Goal: Transaction & Acquisition: Purchase product/service

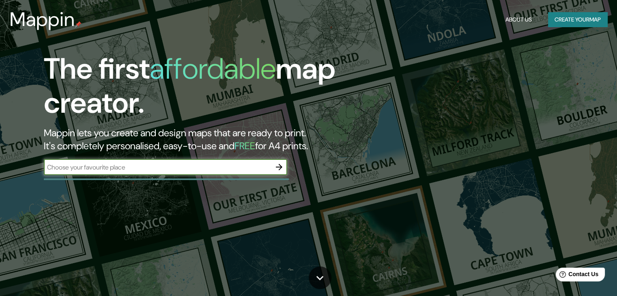
click at [237, 167] on input "text" at bounding box center [157, 167] width 227 height 9
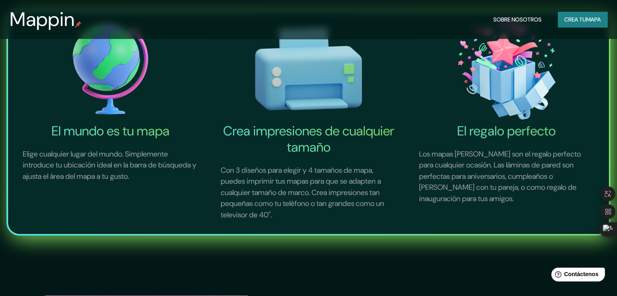
scroll to position [325, 0]
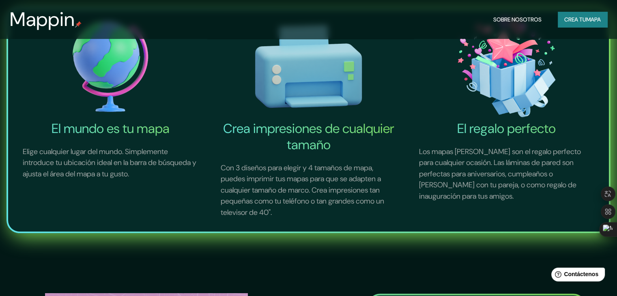
click at [587, 21] on font "mapa" at bounding box center [594, 19] width 15 height 7
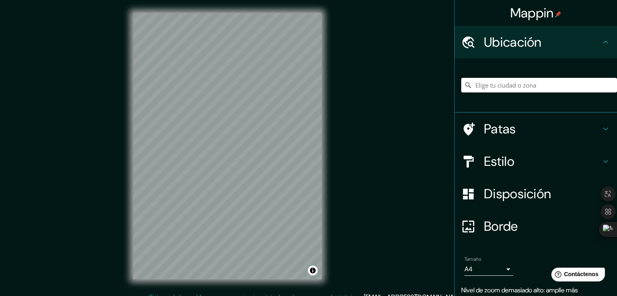
click at [529, 162] on h4 "Estilo" at bounding box center [542, 161] width 117 height 16
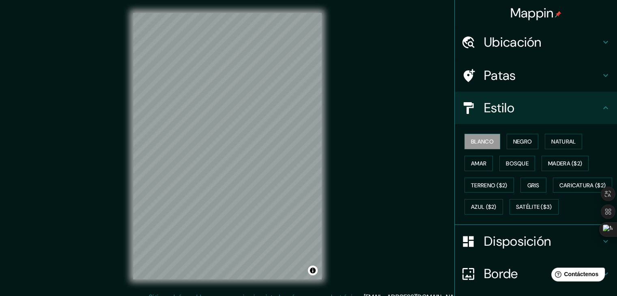
click at [522, 149] on div "Blanco Negro Natural Amar Bosque Madera ($2) Terreno ($2) Gris Caricatura ($2) …" at bounding box center [540, 174] width 156 height 87
click at [519, 143] on font "Negro" at bounding box center [523, 141] width 19 height 7
click at [515, 163] on font "Bosque" at bounding box center [517, 163] width 23 height 7
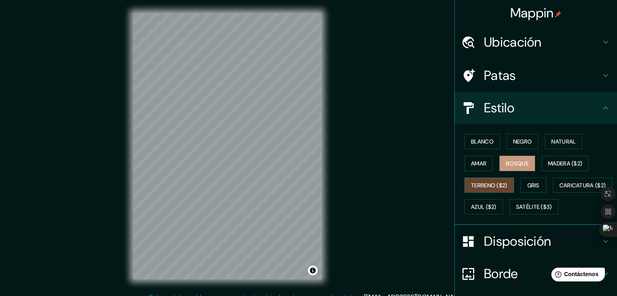
click at [489, 190] on button "Terreno ($2)" at bounding box center [490, 185] width 50 height 15
click at [560, 189] on font "Caricatura ($2)" at bounding box center [583, 185] width 47 height 7
click at [491, 187] on font "Terreno ($2)" at bounding box center [489, 185] width 37 height 7
click at [560, 191] on font "Caricatura ($2)" at bounding box center [583, 185] width 47 height 11
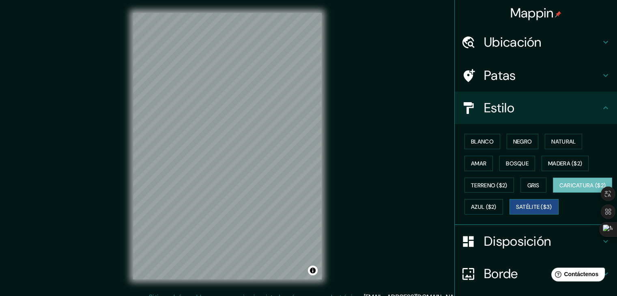
click at [516, 211] on font "Satélite ($3)" at bounding box center [534, 207] width 36 height 7
click at [473, 160] on font "Amar" at bounding box center [478, 163] width 15 height 7
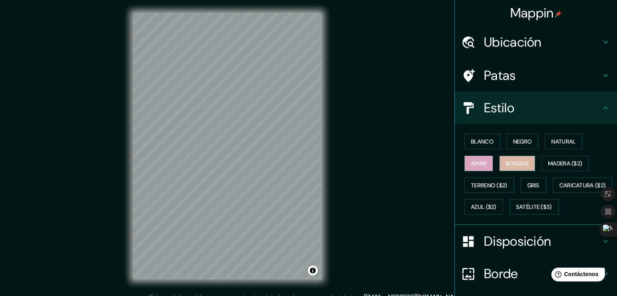
click at [508, 162] on font "Bosque" at bounding box center [517, 163] width 23 height 7
click at [522, 140] on font "Negro" at bounding box center [523, 141] width 19 height 7
click at [518, 158] on font "Bosque" at bounding box center [517, 163] width 23 height 11
click at [335, 205] on div "© Mapbox © OpenStreetMap Improve this map" at bounding box center [227, 146] width 215 height 293
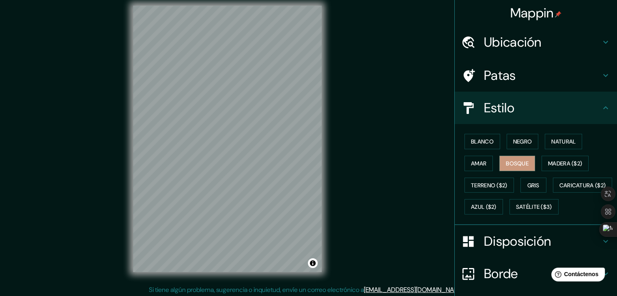
scroll to position [9, 0]
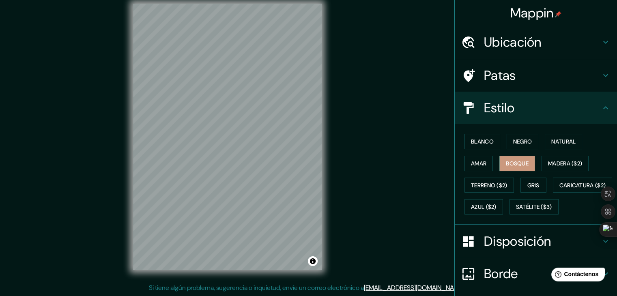
click at [379, 199] on div "Mappin Ubicación Patas Estilo Blanco Negro Natural [PERSON_NAME] ($2) Terreno (…" at bounding box center [308, 144] width 617 height 306
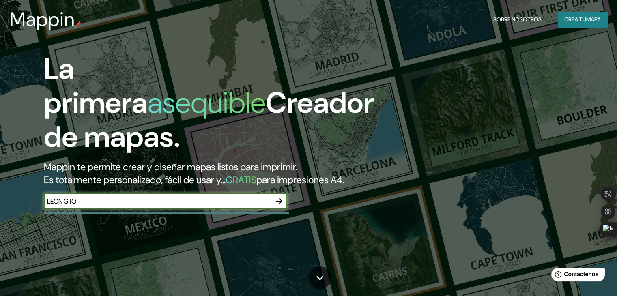
type input "LEON GTO"
click at [274, 209] on button "button" at bounding box center [279, 201] width 16 height 16
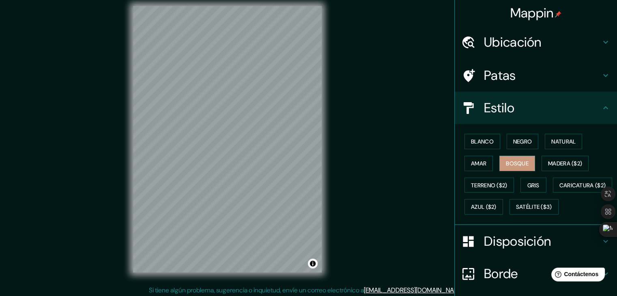
scroll to position [9, 0]
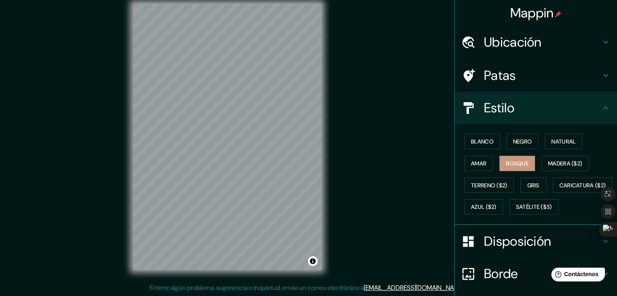
click at [18, 169] on div "Mappin Ubicación Patas Estilo Blanco Negro Natural [PERSON_NAME] ($2) Terreno (…" at bounding box center [308, 144] width 617 height 306
click at [379, 80] on div "Mappin Ubicación Patas Estilo Blanco Negro Natural [PERSON_NAME] ($2) Terreno (…" at bounding box center [308, 144] width 617 height 306
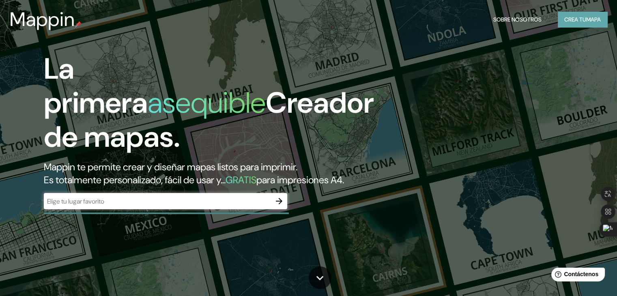
click at [565, 19] on font "Crea tu" at bounding box center [576, 19] width 22 height 7
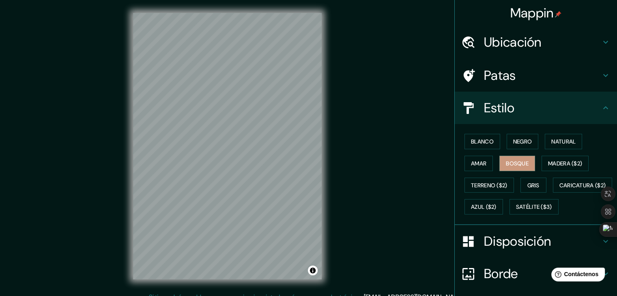
click at [544, 71] on h4 "Patas" at bounding box center [542, 75] width 117 height 16
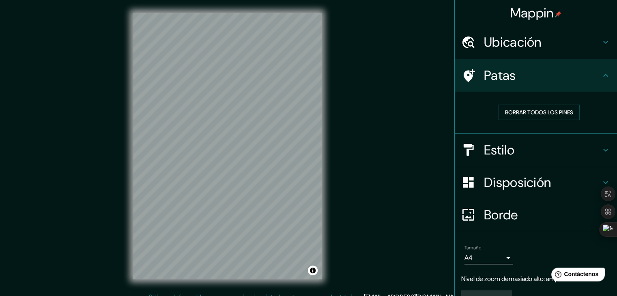
click at [564, 43] on h4 "Ubicación" at bounding box center [542, 42] width 117 height 16
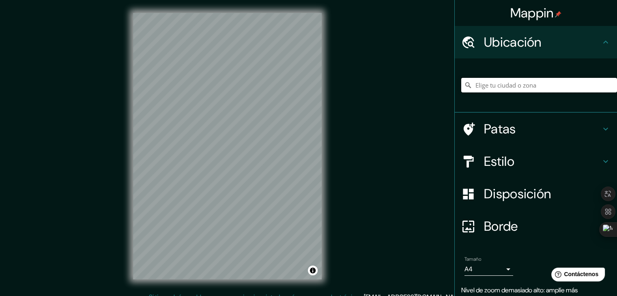
click at [537, 86] on input "Elige tu ciudad o zona" at bounding box center [540, 85] width 156 height 15
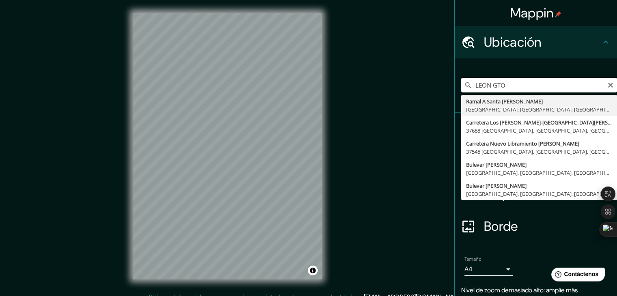
click at [531, 80] on input "LEON GTO" at bounding box center [540, 85] width 156 height 15
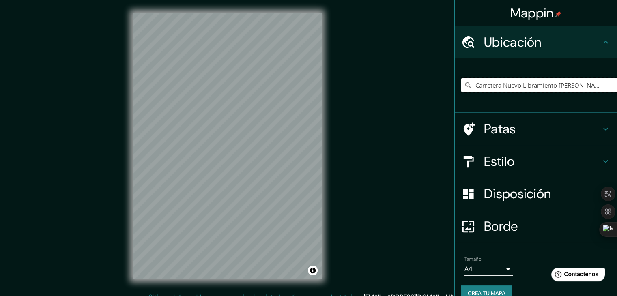
type input "Carretera Nuevo Libramiento [PERSON_NAME], [GEOGRAPHIC_DATA], [GEOGRAPHIC_DATA]…"
click at [516, 155] on h4 "Estilo" at bounding box center [542, 161] width 117 height 16
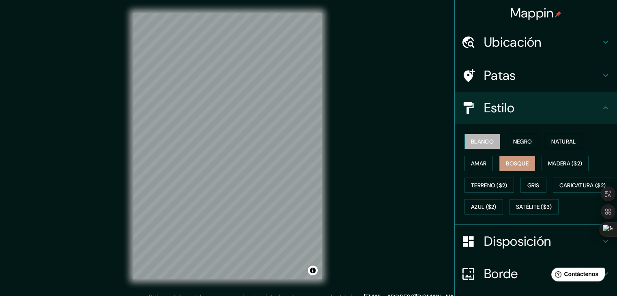
click at [483, 139] on font "Blanco" at bounding box center [482, 141] width 23 height 7
drag, startPoint x: 353, startPoint y: 183, endPoint x: 357, endPoint y: 184, distance: 4.1
click at [357, 184] on div "Mappin Ubicación Carretera [GEOGRAPHIC_DATA][PERSON_NAME], 37545 [GEOGRAPHIC_DA…" at bounding box center [308, 153] width 617 height 306
click at [514, 143] on font "Negro" at bounding box center [523, 141] width 19 height 7
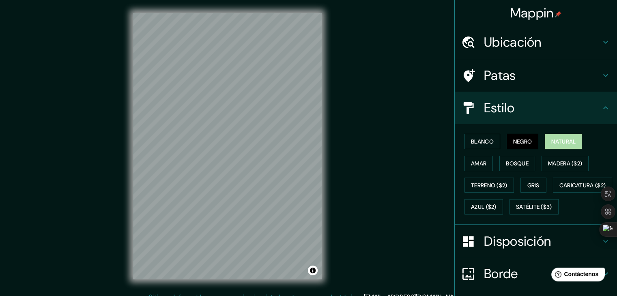
click at [552, 142] on font "Natural" at bounding box center [564, 141] width 24 height 7
click at [500, 172] on div "Blanco Negro Natural Amar Bosque Madera ($2) Terreno ($2) Gris Caricatura ($2) …" at bounding box center [540, 174] width 156 height 87
click at [500, 167] on button "Bosque" at bounding box center [518, 163] width 36 height 15
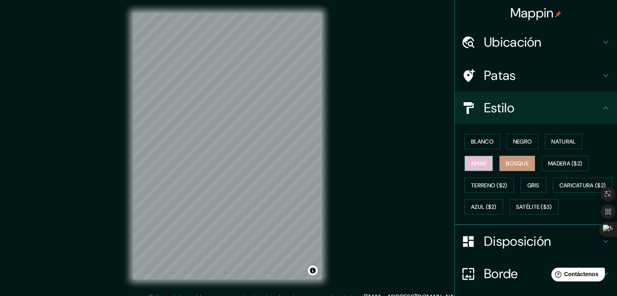
click at [465, 167] on button "Amar" at bounding box center [479, 163] width 28 height 15
click at [511, 250] on font "Disposición" at bounding box center [517, 241] width 67 height 17
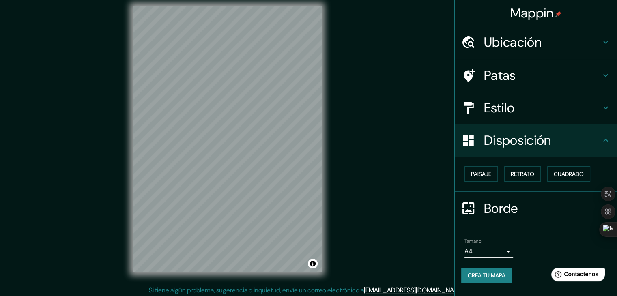
scroll to position [9, 0]
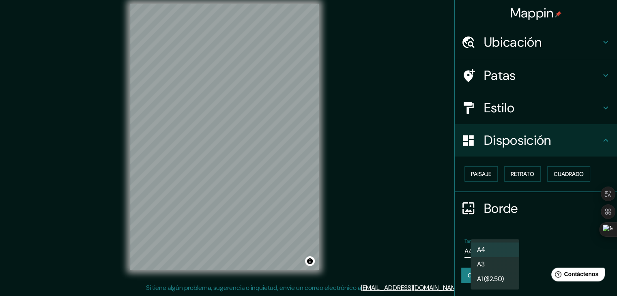
click at [505, 248] on body "Mappin Ubicación Carretera Nuevo Libramiento [PERSON_NAME], [GEOGRAPHIC_DATA], …" at bounding box center [308, 139] width 617 height 296
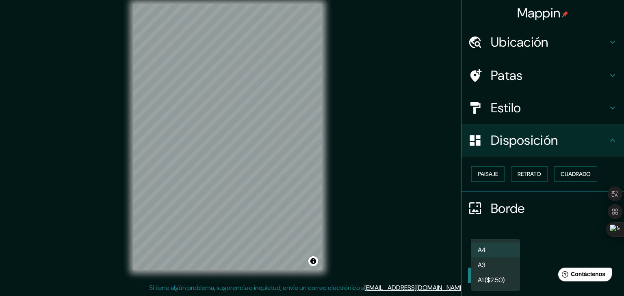
click at [496, 267] on li "A3" at bounding box center [495, 265] width 49 height 15
type input "a4"
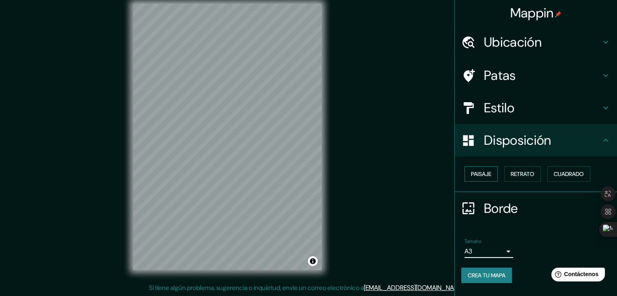
click at [482, 170] on font "Paisaje" at bounding box center [481, 173] width 20 height 7
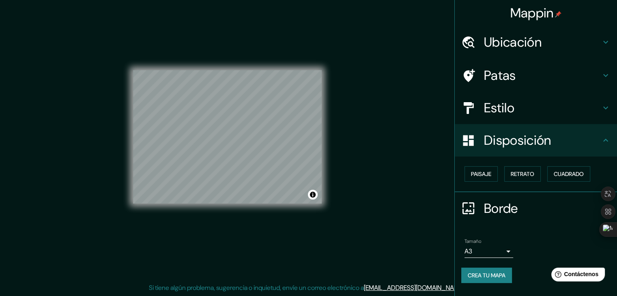
click at [505, 174] on div "Paisaje Retrato Cuadrado" at bounding box center [540, 174] width 156 height 22
click at [519, 174] on font "Retrato" at bounding box center [523, 173] width 24 height 7
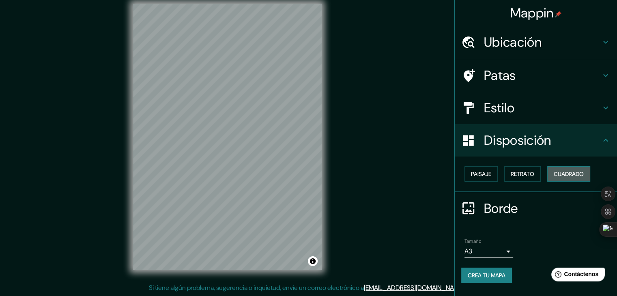
click at [555, 176] on button "Cuadrado" at bounding box center [569, 173] width 43 height 15
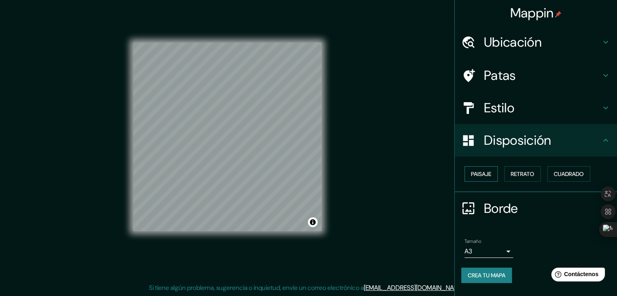
click at [491, 176] on font "Paisaje" at bounding box center [481, 173] width 20 height 7
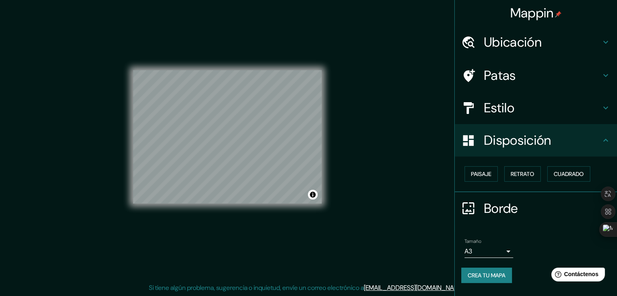
click at [511, 212] on font "Borde" at bounding box center [501, 208] width 34 height 17
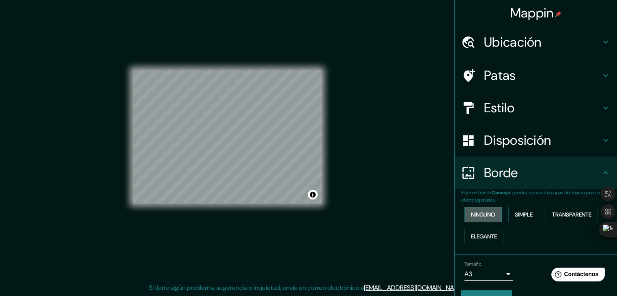
click at [491, 213] on button "Ninguno" at bounding box center [483, 214] width 37 height 15
click at [483, 209] on font "Ninguno" at bounding box center [483, 214] width 24 height 11
click at [515, 211] on font "Simple" at bounding box center [524, 214] width 18 height 7
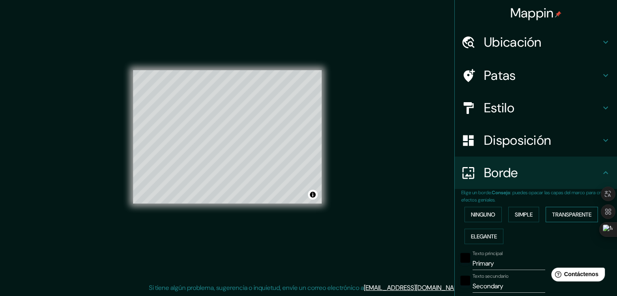
click at [559, 215] on font "Transparente" at bounding box center [571, 214] width 39 height 7
click at [489, 242] on button "Elegante" at bounding box center [484, 236] width 39 height 15
click at [483, 218] on font "Ninguno" at bounding box center [483, 214] width 24 height 7
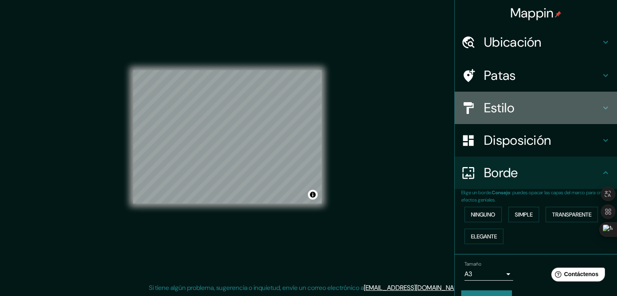
click at [518, 99] on div "Estilo" at bounding box center [536, 108] width 162 height 32
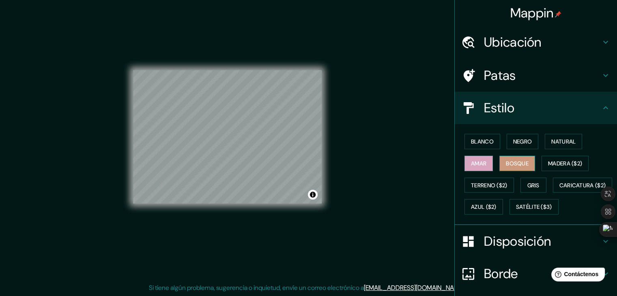
click at [511, 158] on font "Bosque" at bounding box center [517, 163] width 23 height 11
click at [484, 141] on font "Blanco" at bounding box center [482, 141] width 23 height 7
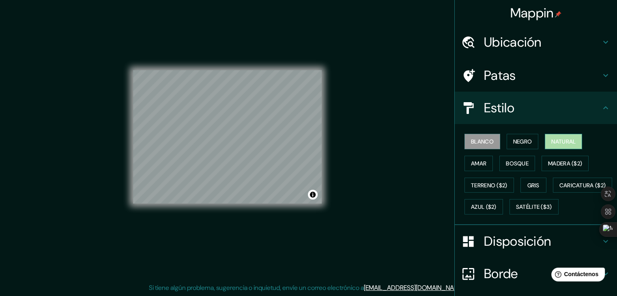
click at [552, 143] on font "Natural" at bounding box center [564, 141] width 24 height 7
click at [521, 140] on font "Negro" at bounding box center [523, 141] width 19 height 7
click at [488, 139] on font "Blanco" at bounding box center [482, 141] width 23 height 7
click at [474, 163] on font "Amar" at bounding box center [478, 163] width 15 height 7
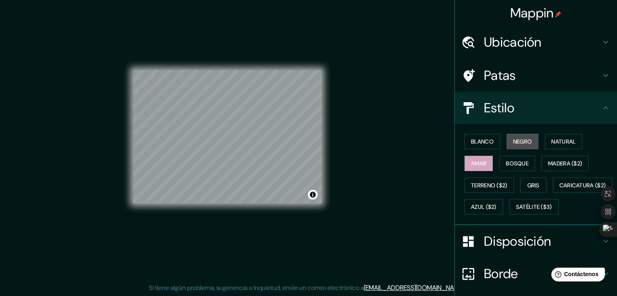
click at [515, 147] on button "Negro" at bounding box center [523, 141] width 32 height 15
click at [557, 145] on font "Natural" at bounding box center [564, 141] width 24 height 7
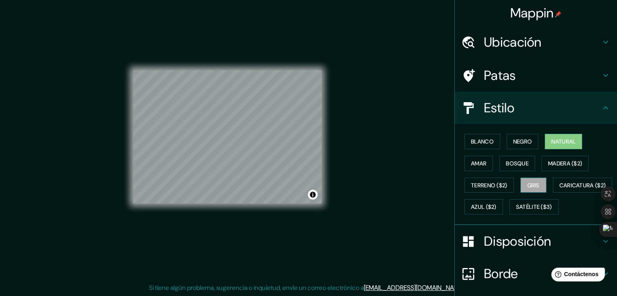
click at [540, 189] on button "Gris" at bounding box center [534, 185] width 26 height 15
click at [502, 188] on font "Terreno ($2)" at bounding box center [489, 185] width 37 height 7
click at [531, 184] on font "Gris" at bounding box center [534, 185] width 12 height 7
click at [522, 138] on font "Negro" at bounding box center [523, 141] width 19 height 7
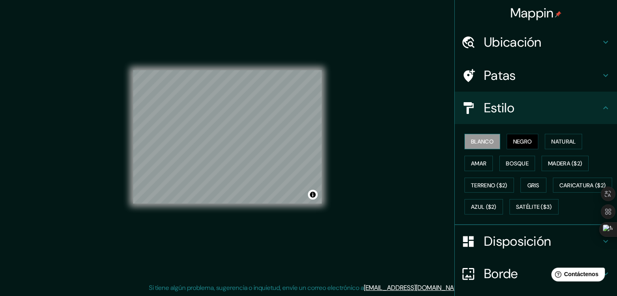
click at [481, 142] on font "Blanco" at bounding box center [482, 141] width 23 height 7
click at [533, 186] on font "Gris" at bounding box center [534, 185] width 12 height 7
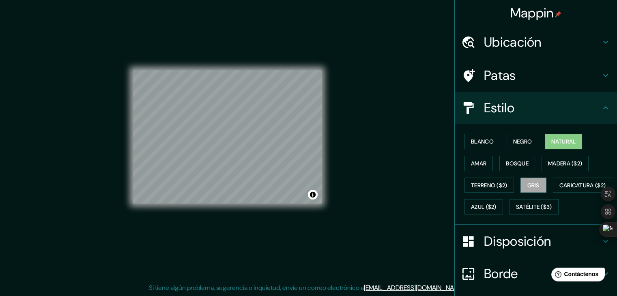
click at [550, 147] on button "Natural" at bounding box center [563, 141] width 37 height 15
click at [552, 146] on font "Natural" at bounding box center [564, 141] width 24 height 11
click at [518, 166] on font "Bosque" at bounding box center [517, 163] width 23 height 11
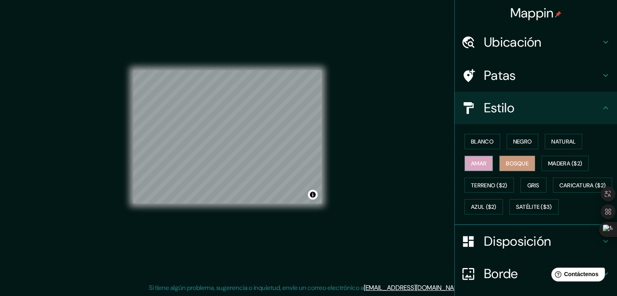
click at [471, 166] on font "Amar" at bounding box center [478, 163] width 15 height 7
click at [516, 143] on font "Negro" at bounding box center [523, 141] width 19 height 7
